Goal: Task Accomplishment & Management: Manage account settings

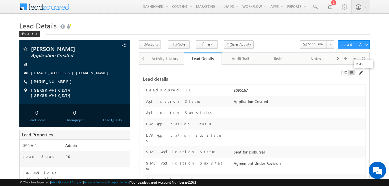
click at [361, 72] on span at bounding box center [361, 72] width 5 height 5
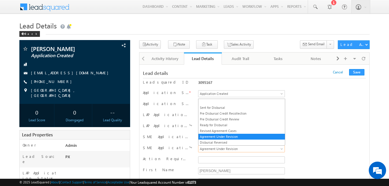
click at [228, 151] on span "Agreement Under Revision" at bounding box center [241, 148] width 84 height 5
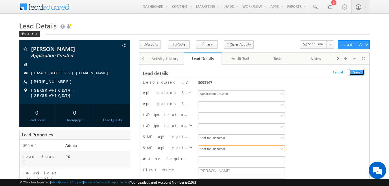
click at [359, 71] on button "Save" at bounding box center [356, 72] width 15 height 6
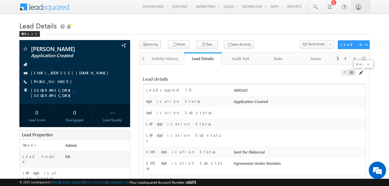
click at [361, 72] on span at bounding box center [361, 72] width 5 height 5
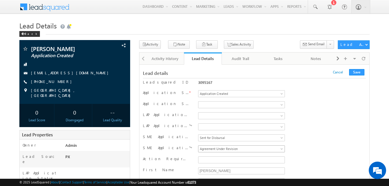
click at [209, 147] on span "Agreement Under Revision" at bounding box center [241, 148] width 84 height 5
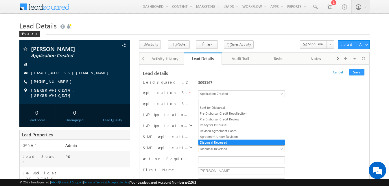
click at [218, 150] on span "Disbursal Reversed" at bounding box center [241, 148] width 84 height 5
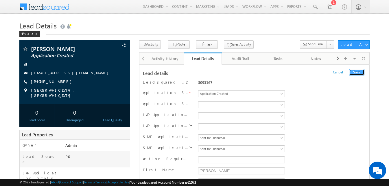
click at [356, 71] on button "Save" at bounding box center [356, 72] width 15 height 6
